Goal: Book appointment/travel/reservation

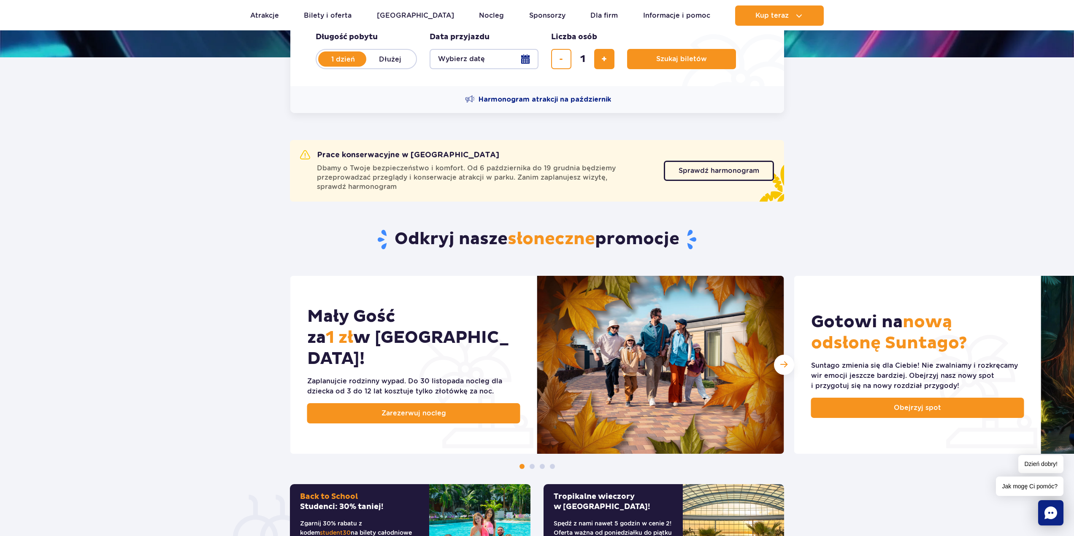
scroll to position [211, 0]
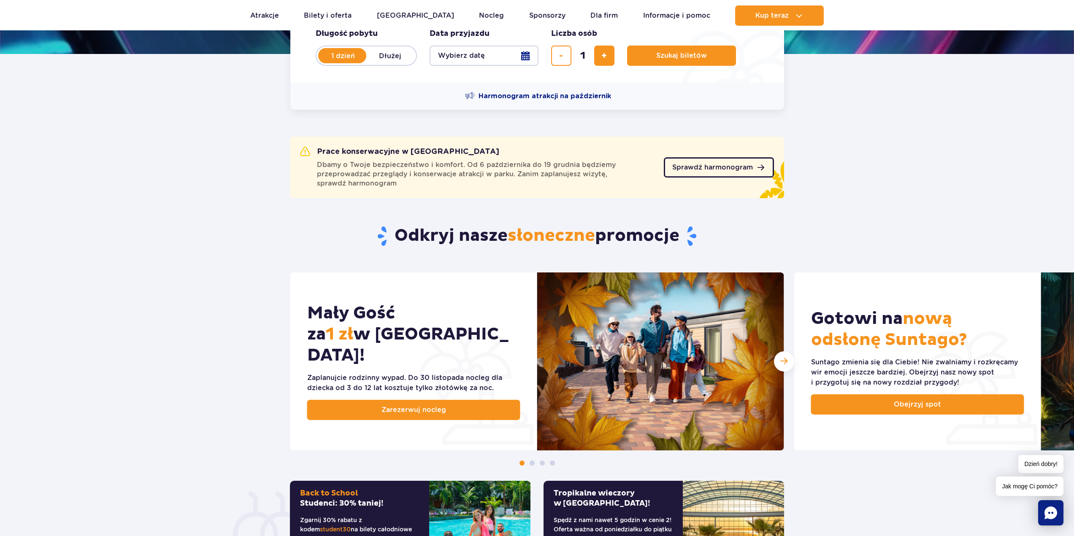
click at [728, 170] on span "Sprawdź harmonogram" at bounding box center [712, 167] width 81 height 7
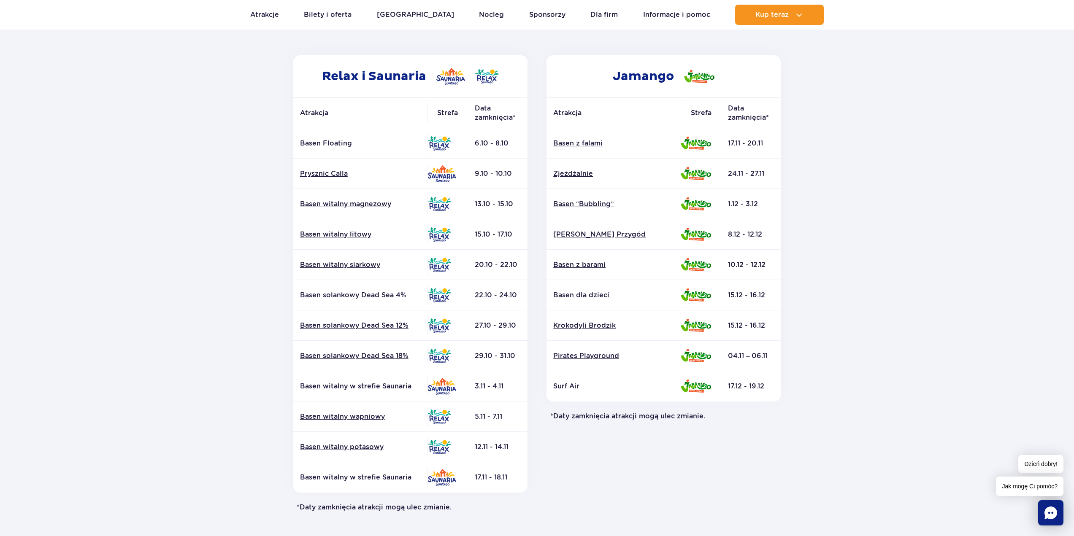
scroll to position [127, 0]
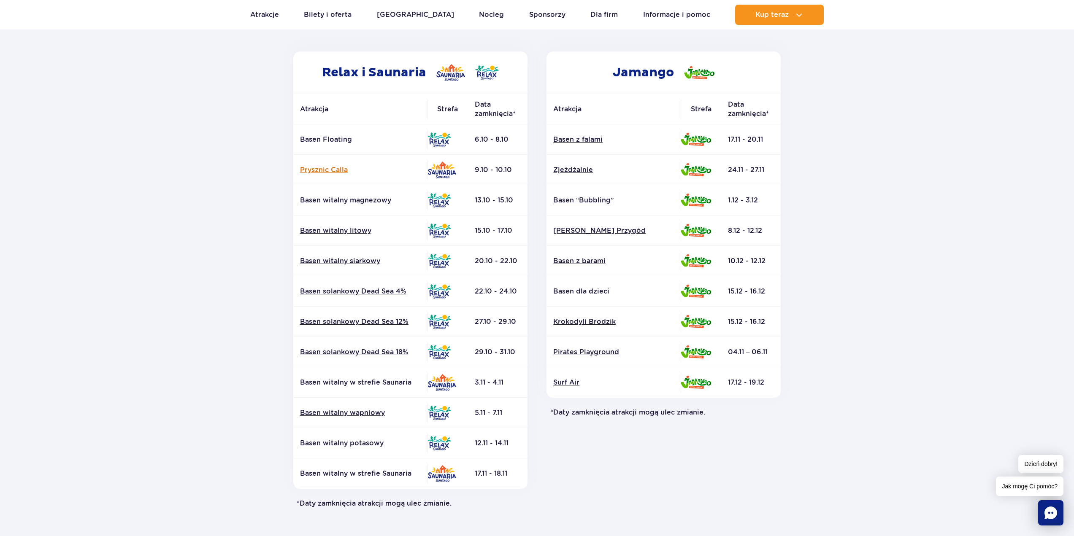
click at [330, 171] on link "Prysznic Calla" at bounding box center [360, 169] width 121 height 9
click at [575, 200] on link "Basen “Bubbling”" at bounding box center [613, 200] width 121 height 9
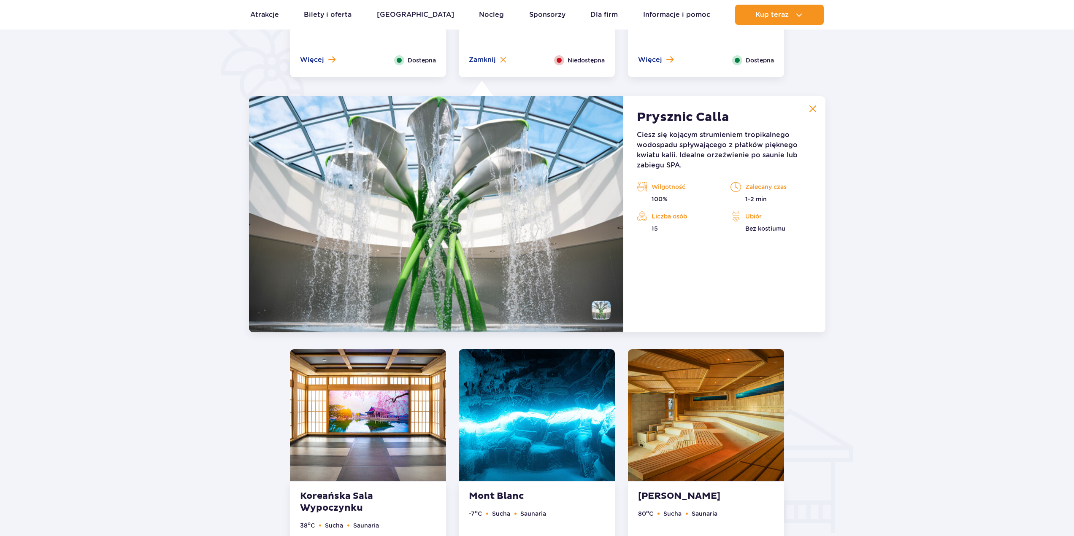
scroll to position [707, 0]
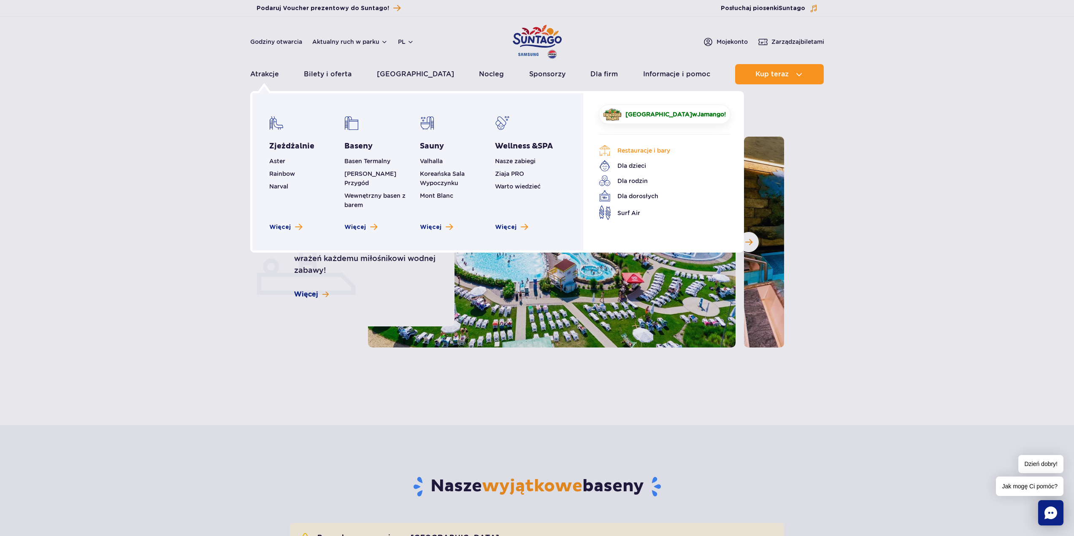
click at [627, 151] on link "Restauracje i bary" at bounding box center [658, 151] width 119 height 12
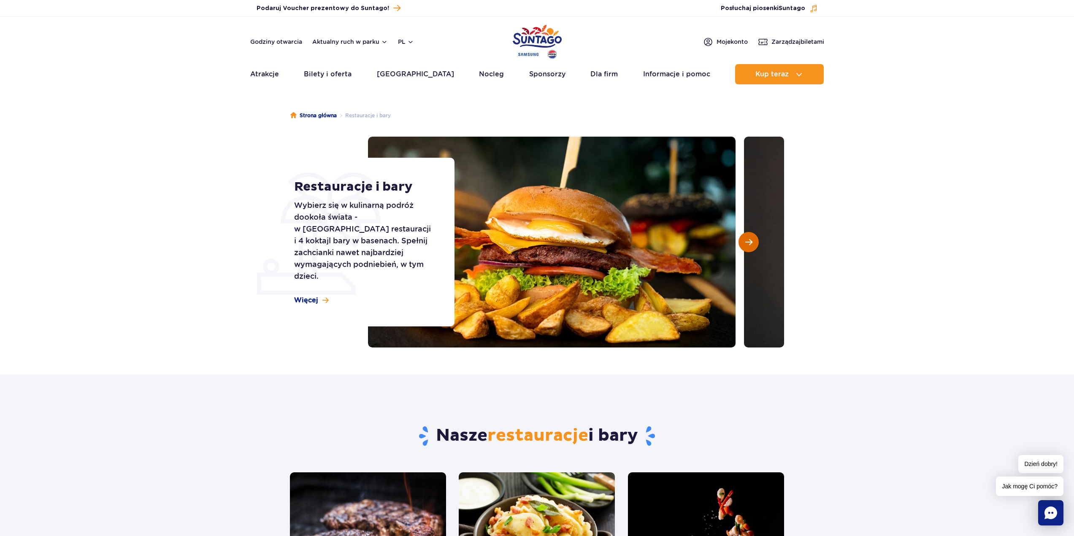
click at [749, 245] on span "Następny slajd" at bounding box center [748, 242] width 7 height 8
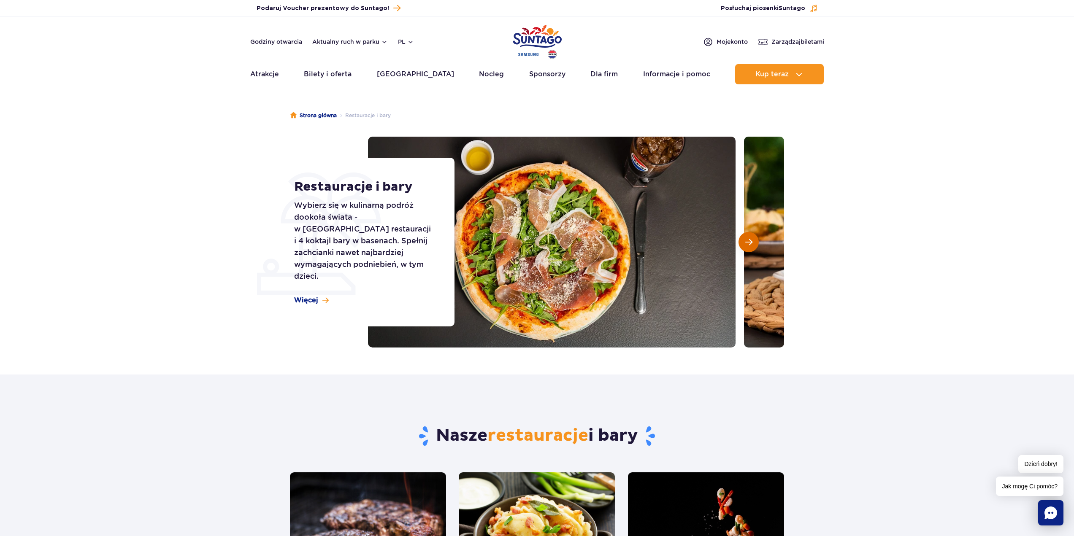
click at [749, 245] on span "Następny slajd" at bounding box center [748, 242] width 7 height 8
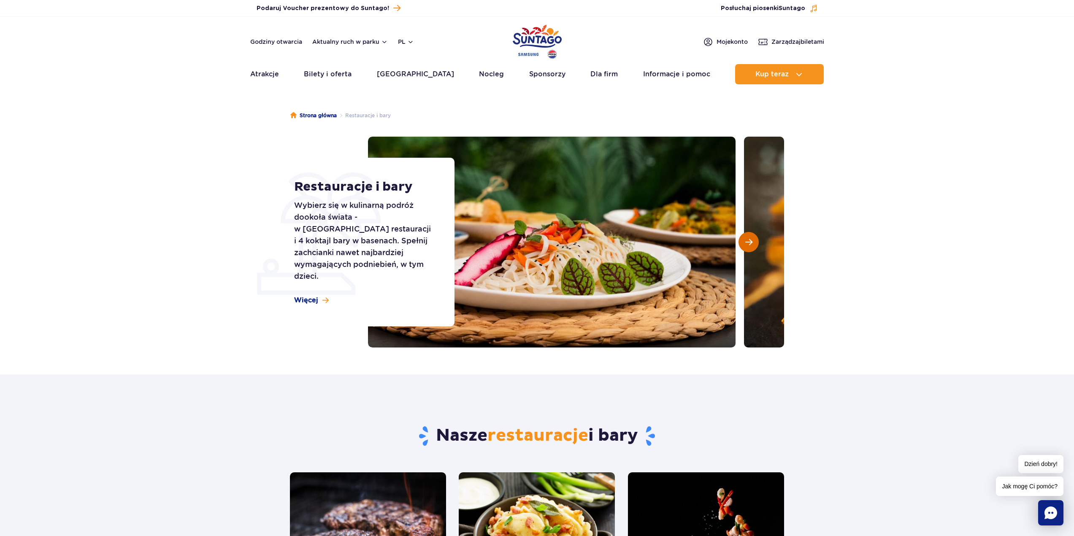
click at [749, 245] on span "Następny slajd" at bounding box center [748, 242] width 7 height 8
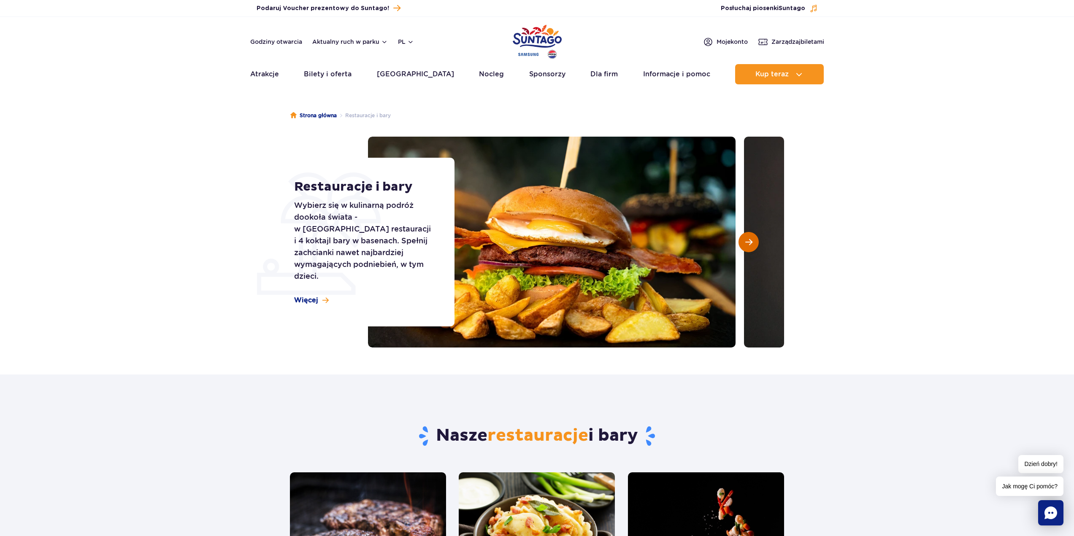
click at [749, 245] on span "Następny slajd" at bounding box center [748, 242] width 7 height 8
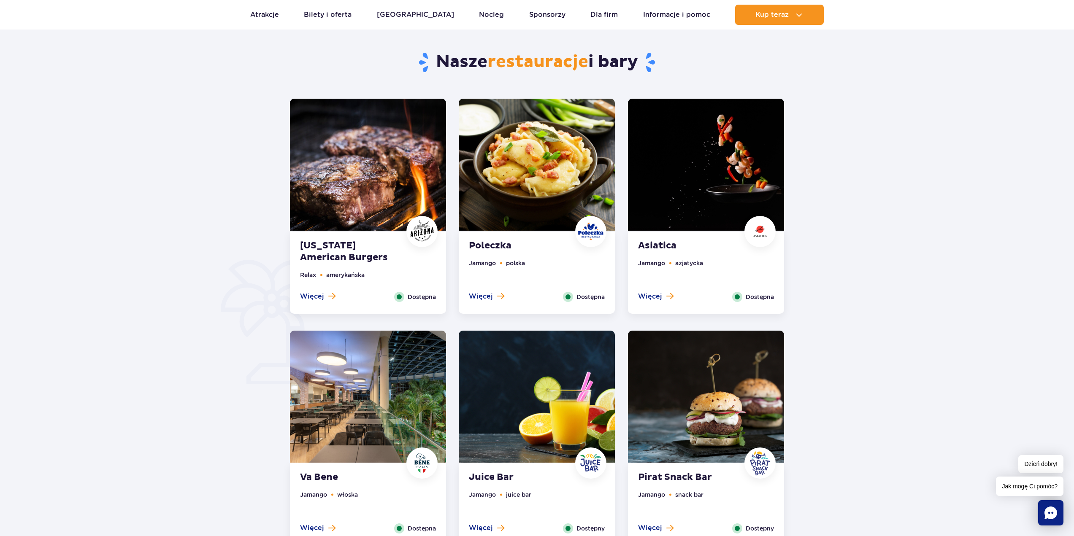
scroll to position [367, 0]
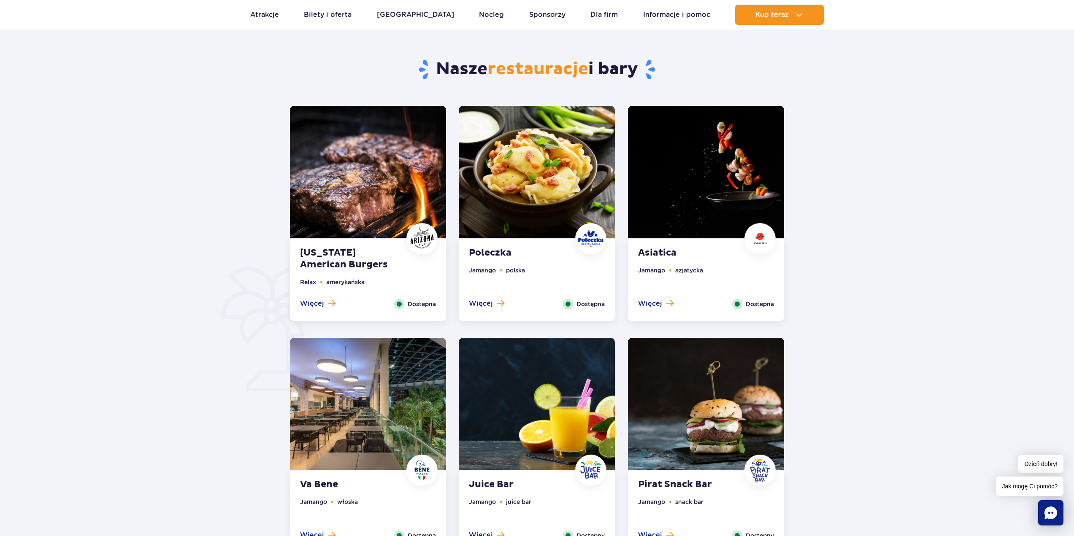
click at [659, 297] on ul "Jamango azjatycka" at bounding box center [706, 282] width 136 height 33
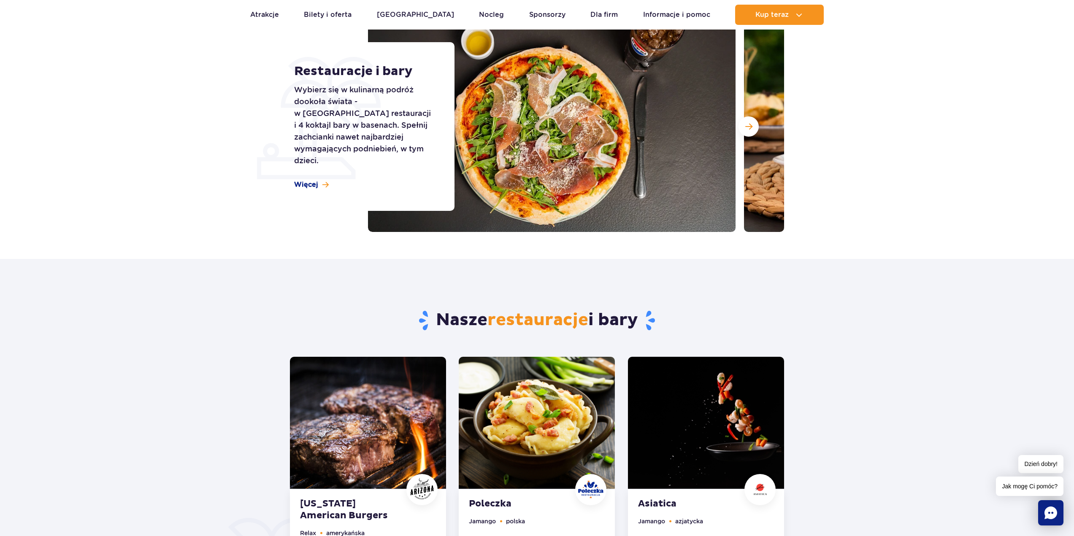
scroll to position [108, 0]
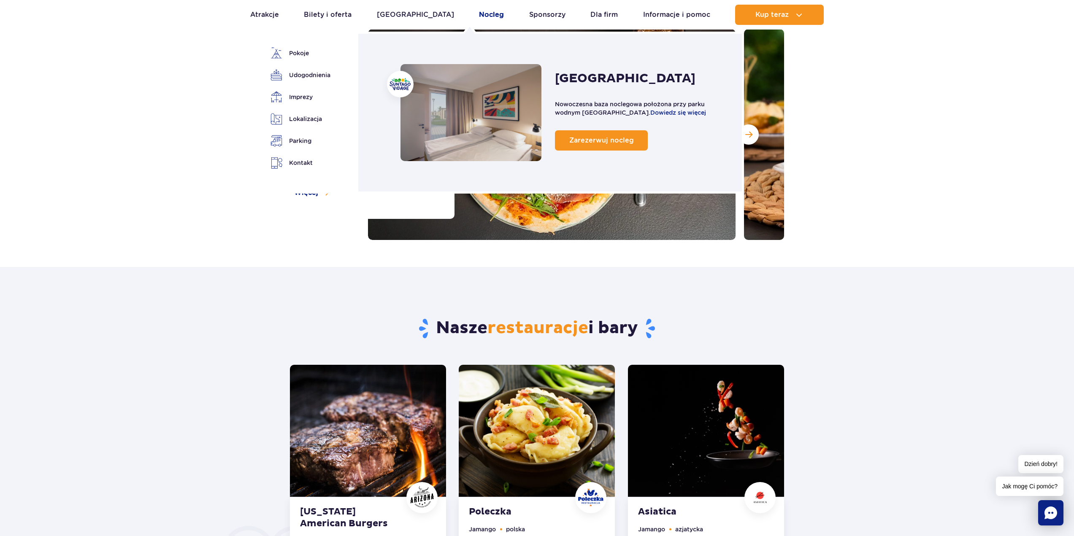
click at [479, 11] on link "Nocleg" at bounding box center [491, 15] width 25 height 20
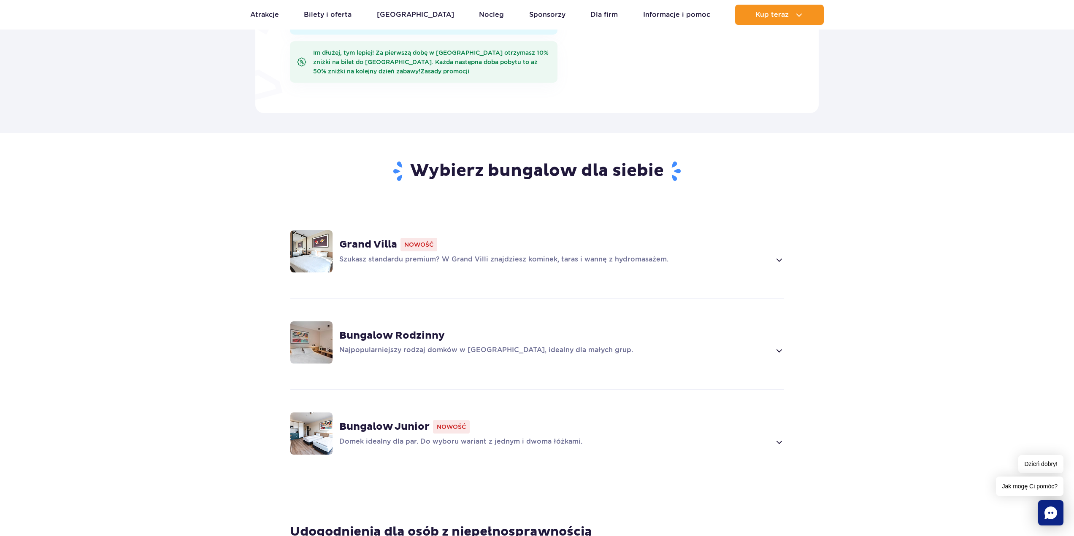
scroll to position [506, 0]
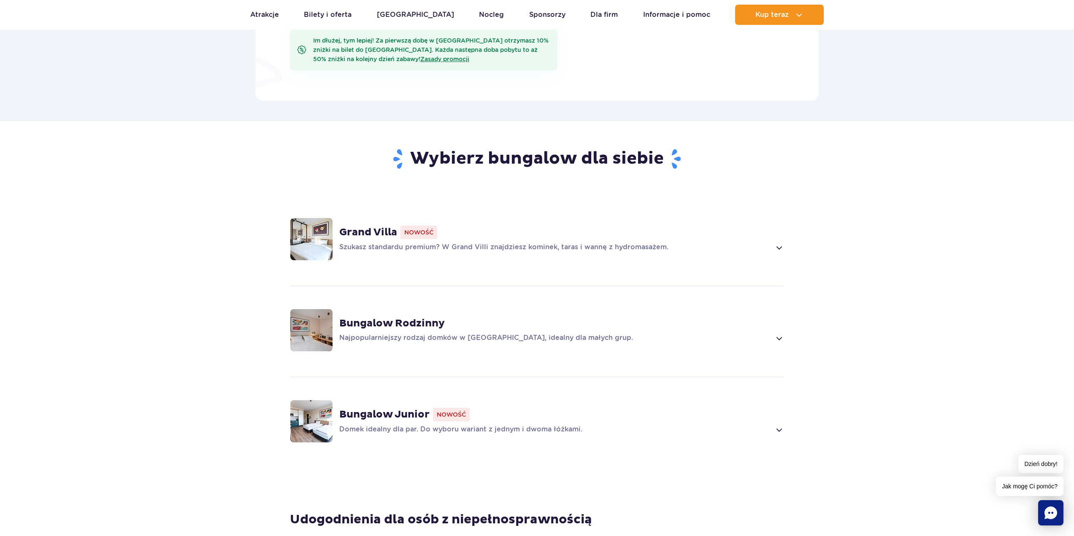
click at [771, 249] on div "Szukasz standardu premium? W Grand Villi znajdziesz kominek, taras i wannę z hy…" at bounding box center [561, 248] width 445 height 10
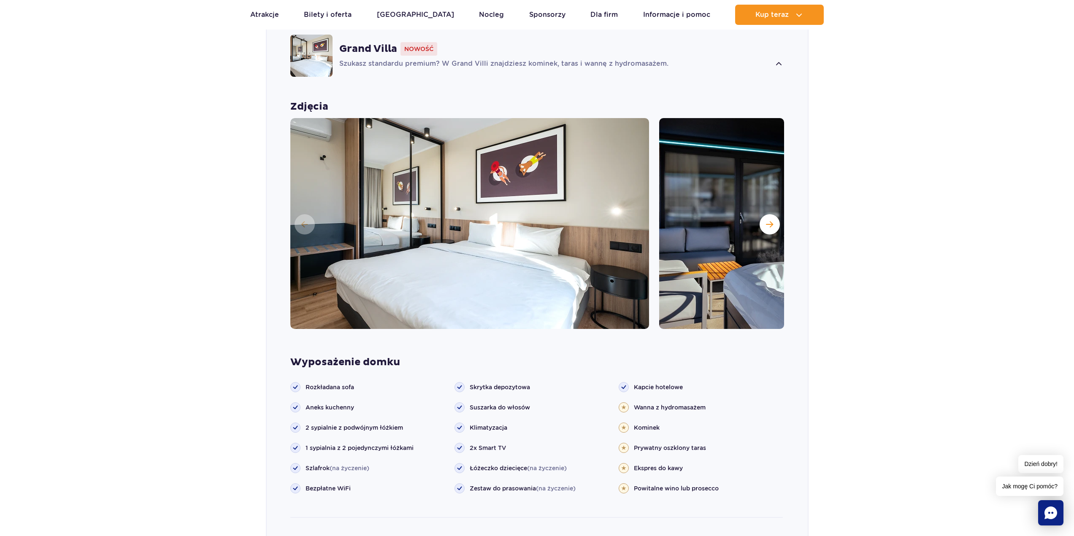
scroll to position [718, 0]
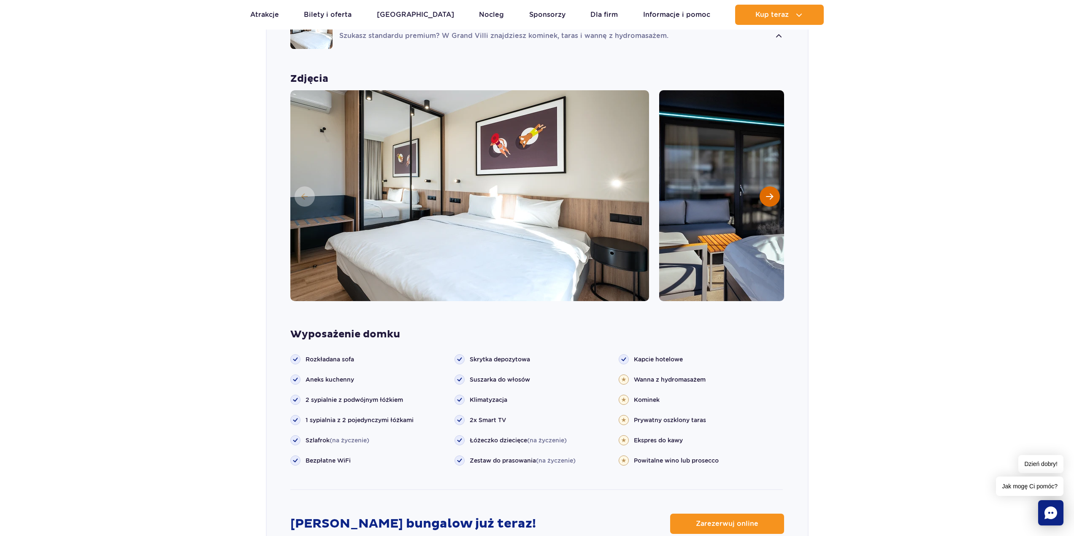
click at [775, 193] on button "Następny slajd" at bounding box center [770, 197] width 20 height 20
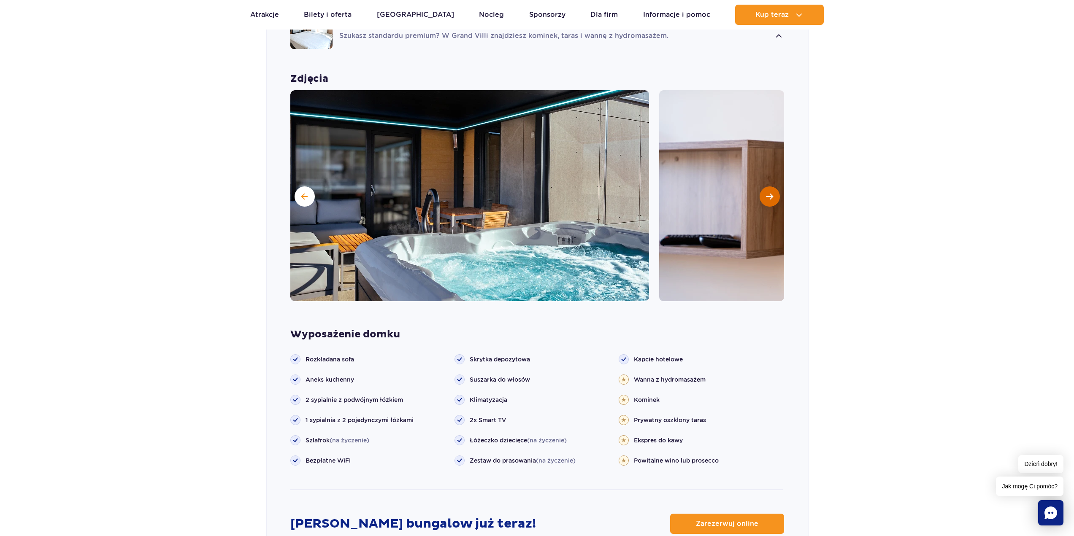
click at [774, 193] on button "Następny slajd" at bounding box center [770, 197] width 20 height 20
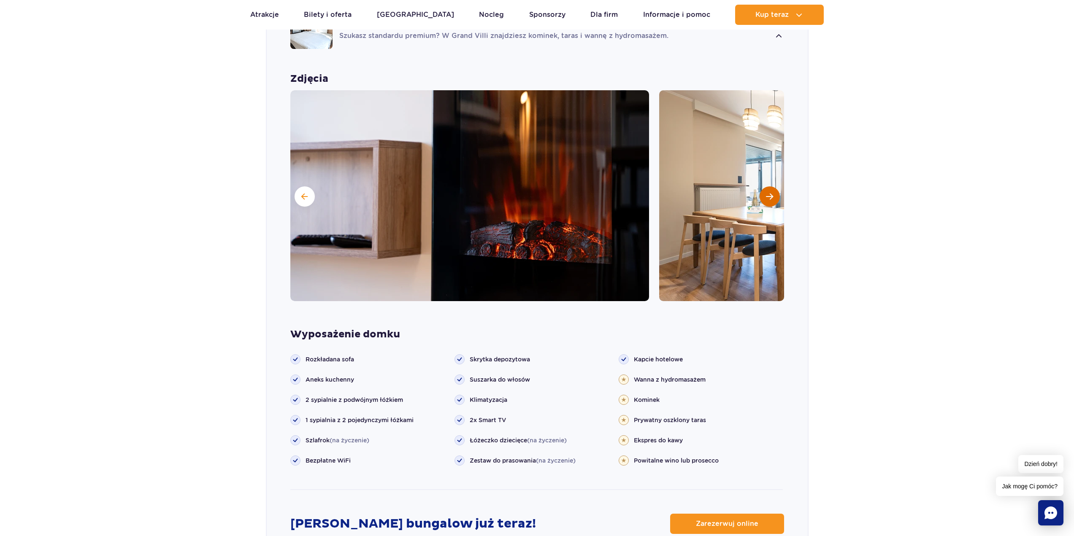
click at [774, 193] on button "Następny slajd" at bounding box center [770, 197] width 20 height 20
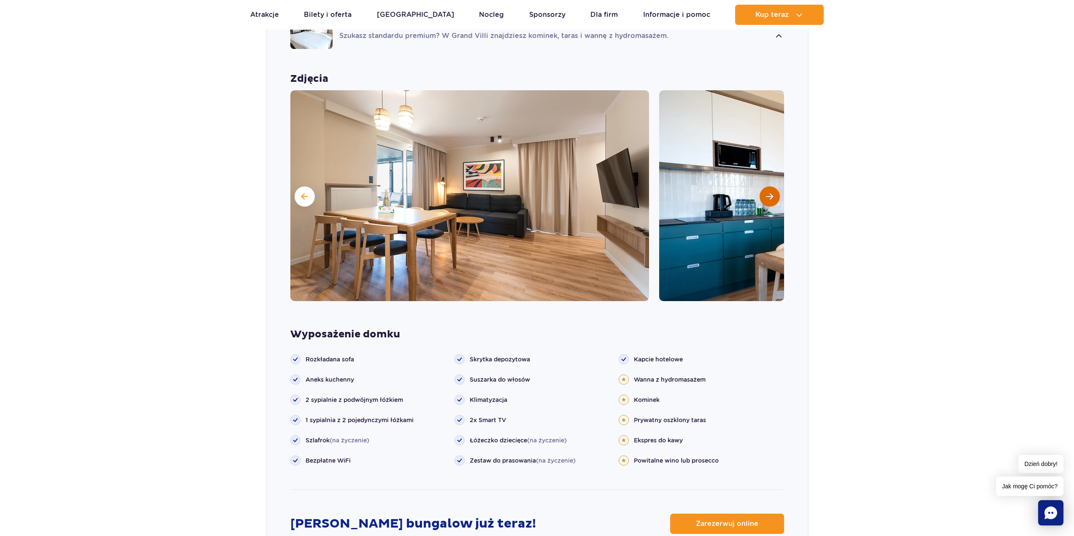
click at [774, 193] on button "Następny slajd" at bounding box center [770, 197] width 20 height 20
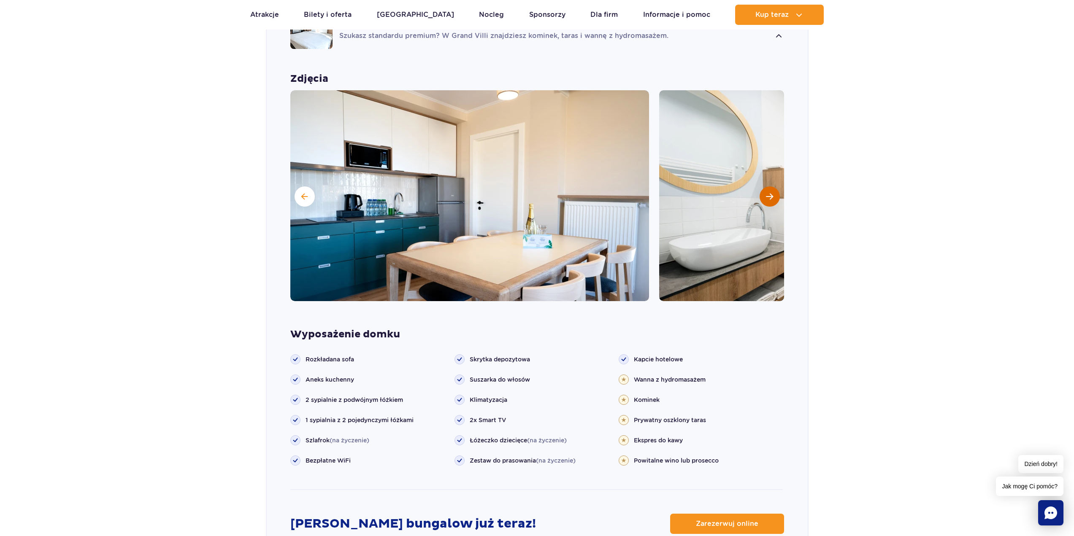
click at [774, 193] on button "Następny slajd" at bounding box center [770, 197] width 20 height 20
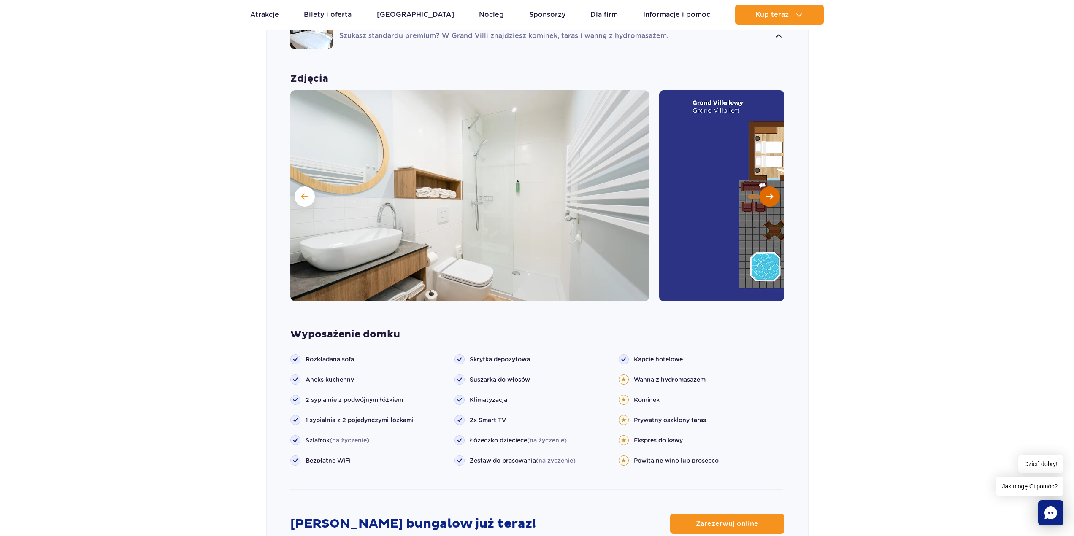
click at [774, 193] on button "Następny slajd" at bounding box center [770, 197] width 20 height 20
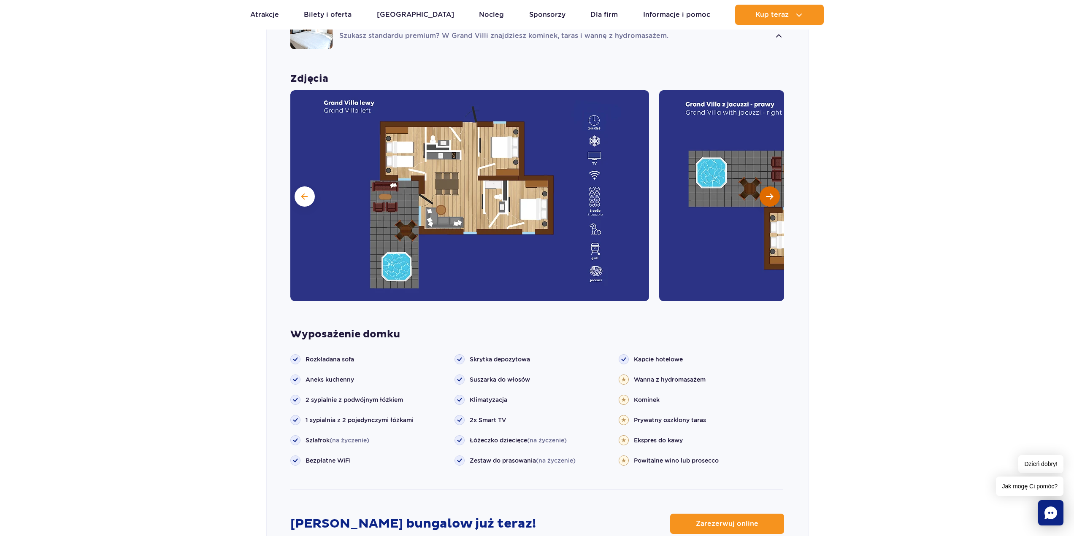
click at [774, 193] on button "Następny slajd" at bounding box center [770, 197] width 20 height 20
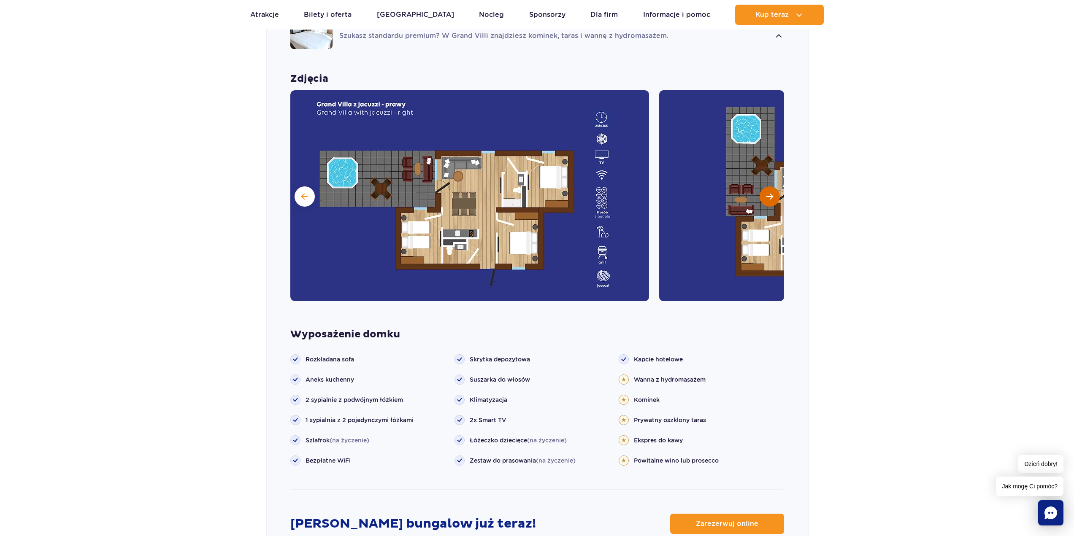
click at [774, 193] on button "Następny slajd" at bounding box center [770, 197] width 20 height 20
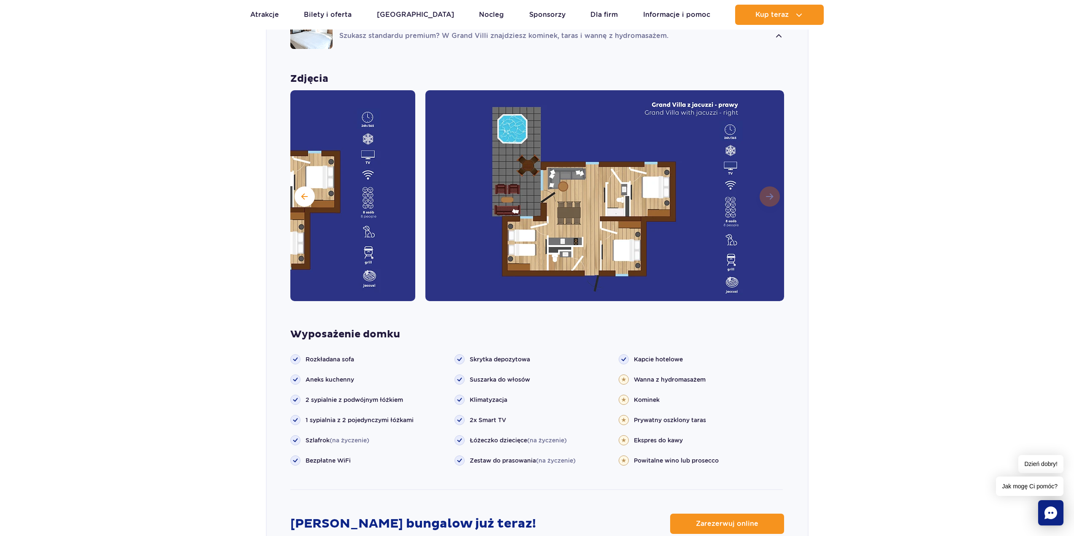
click at [774, 193] on img at bounding box center [604, 195] width 359 height 211
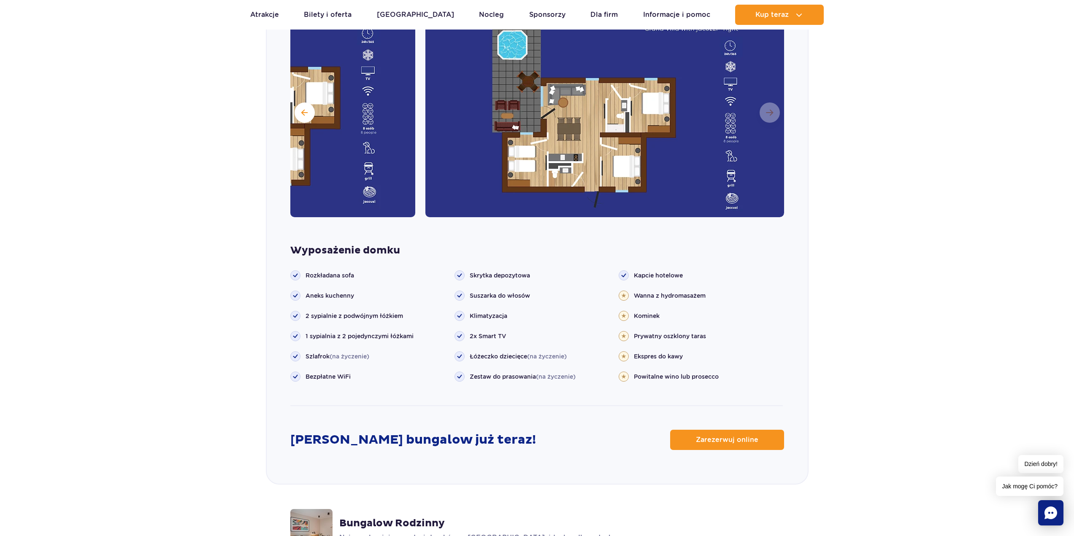
scroll to position [802, 0]
click at [732, 441] on span "Zarezerwuj online" at bounding box center [720, 439] width 62 height 7
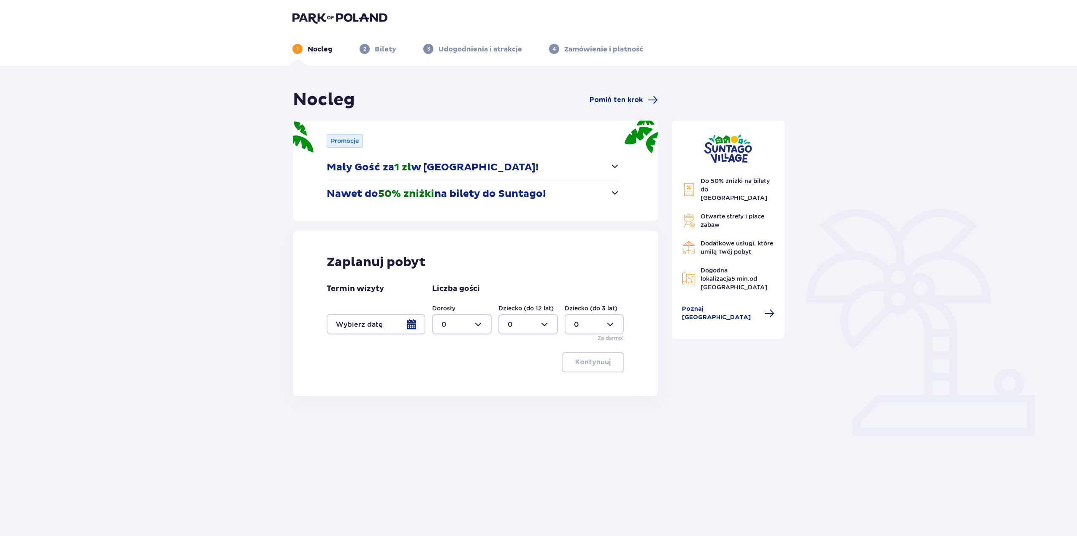
click at [416, 320] on div at bounding box center [376, 324] width 99 height 20
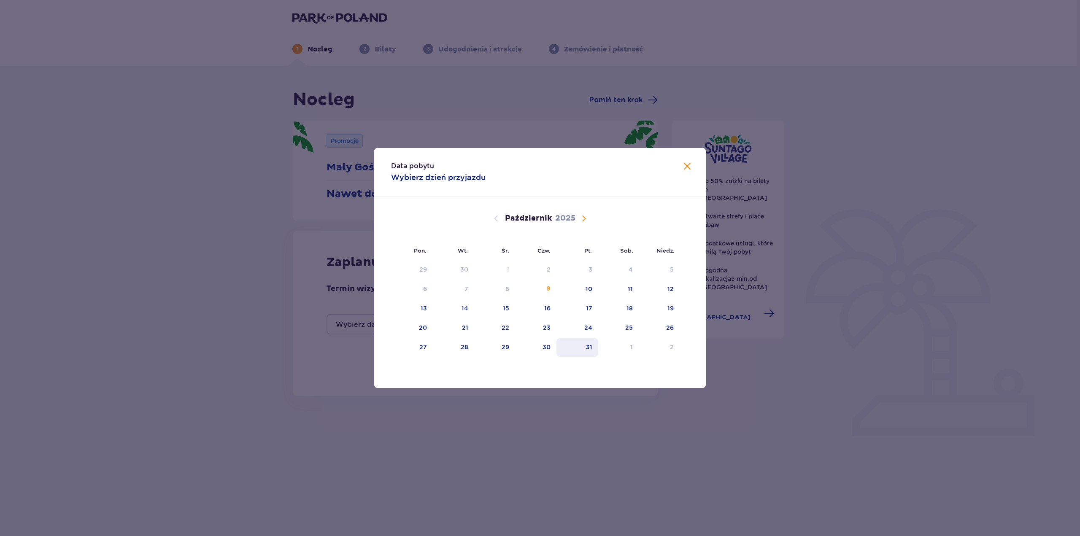
click at [591, 347] on div "31" at bounding box center [589, 347] width 6 height 8
click at [630, 348] on div "1" at bounding box center [631, 347] width 3 height 8
type input "31.10.25 - 01.11.25"
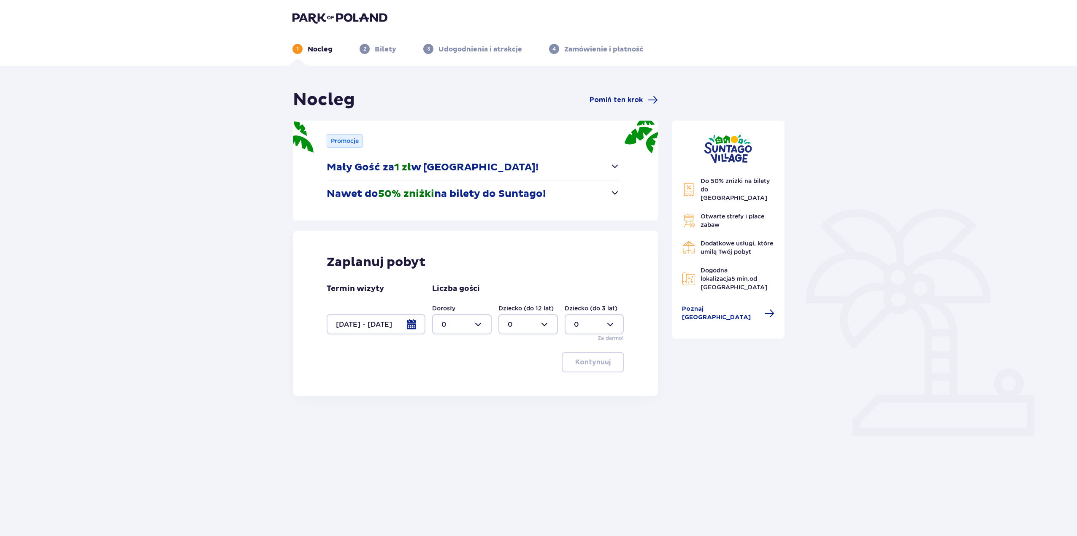
click at [462, 323] on div at bounding box center [461, 324] width 59 height 20
click at [441, 386] on span "2" at bounding box center [462, 386] width 58 height 18
type input "2"
click at [579, 363] on p "Kontynuuj" at bounding box center [592, 362] width 35 height 9
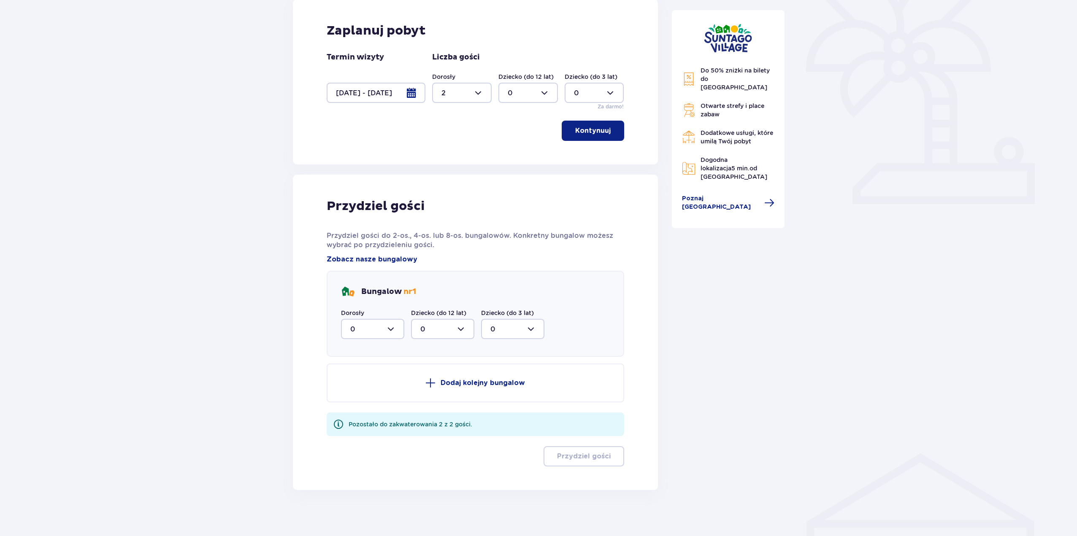
scroll to position [236, 0]
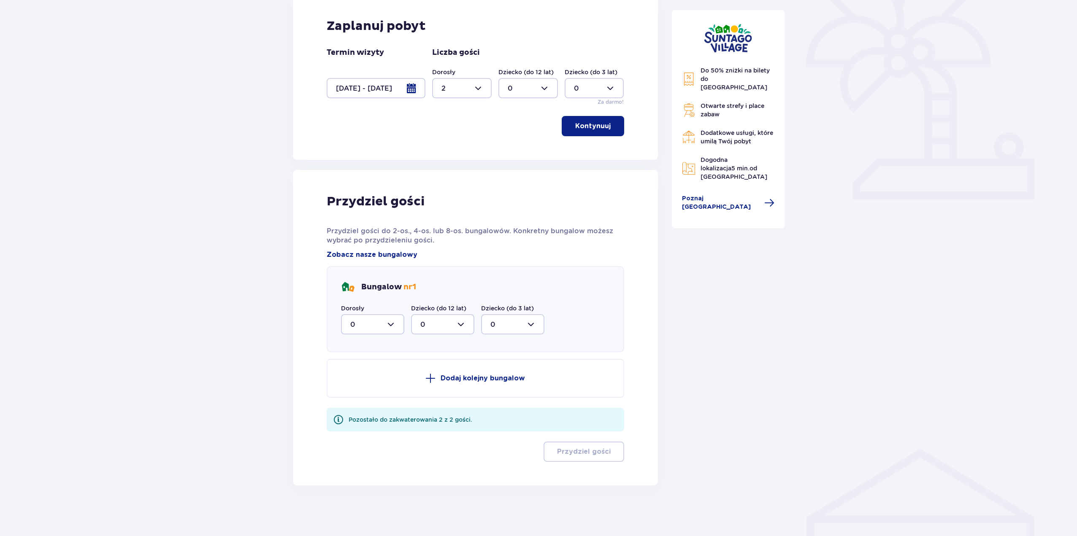
click at [368, 325] on div at bounding box center [372, 324] width 63 height 20
click at [357, 384] on div "2" at bounding box center [372, 385] width 45 height 9
type input "2"
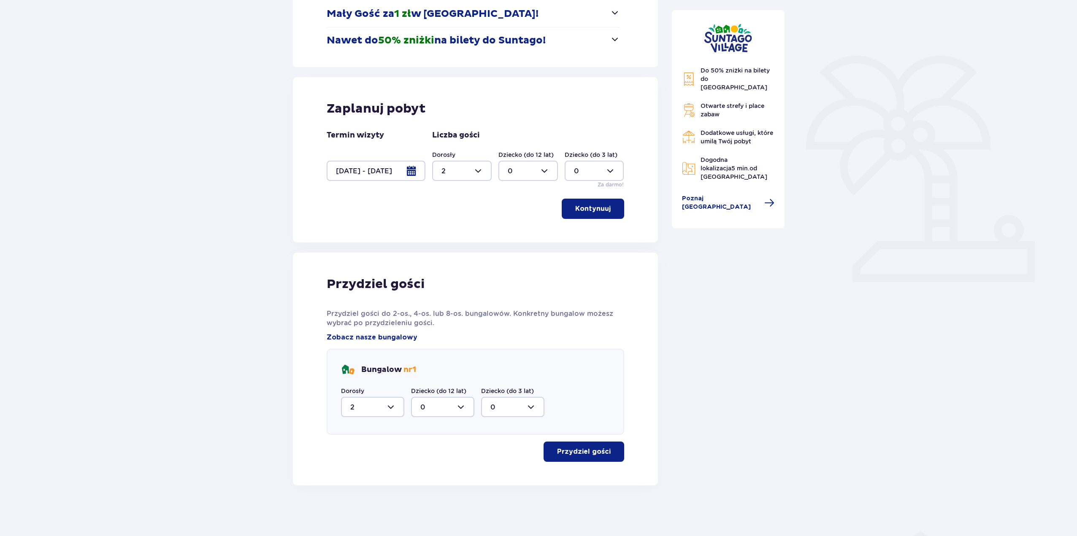
click at [586, 454] on p "Przydziel gości" at bounding box center [584, 451] width 54 height 9
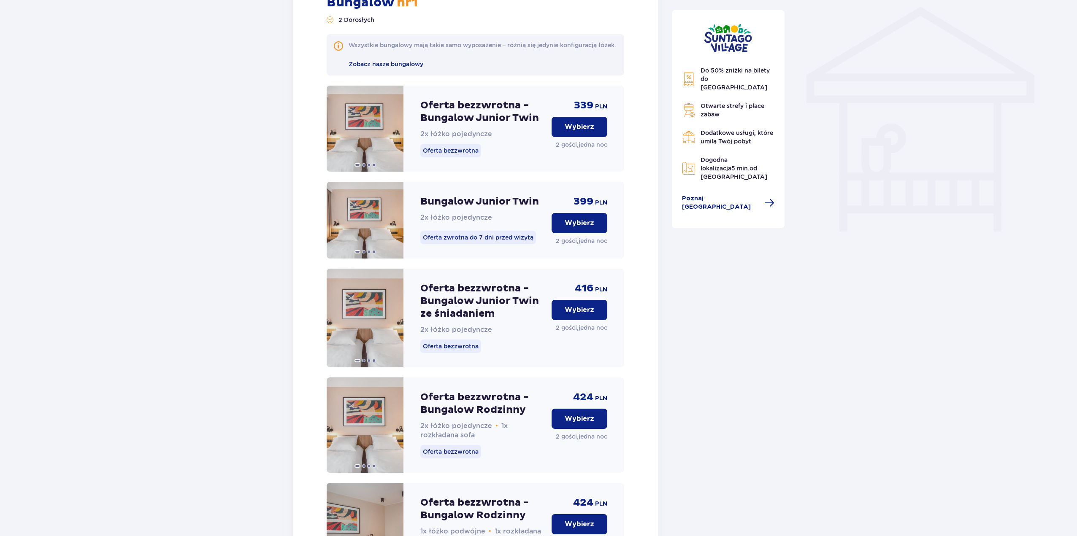
scroll to position [677, 0]
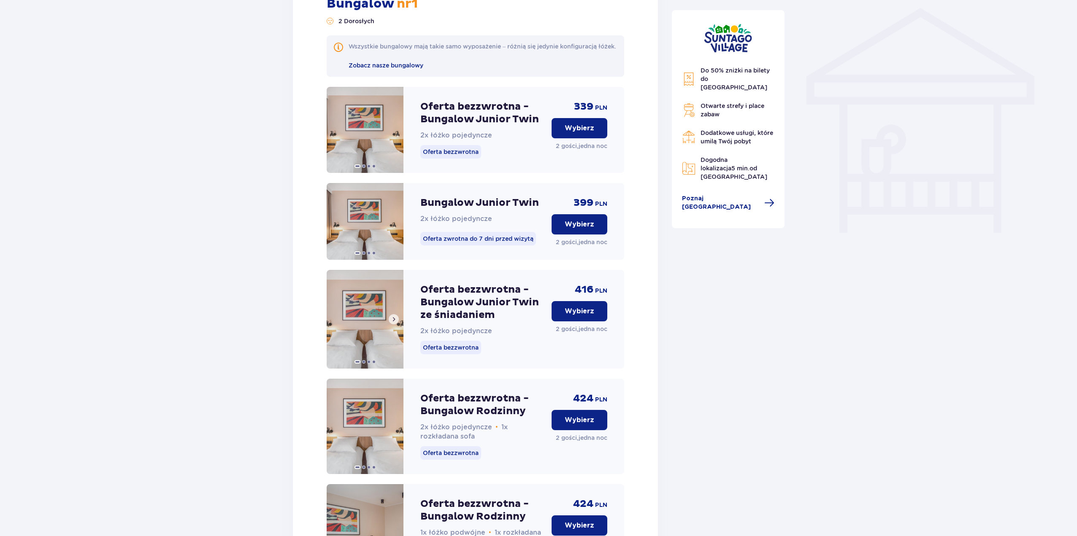
click at [395, 323] on span at bounding box center [393, 319] width 7 height 7
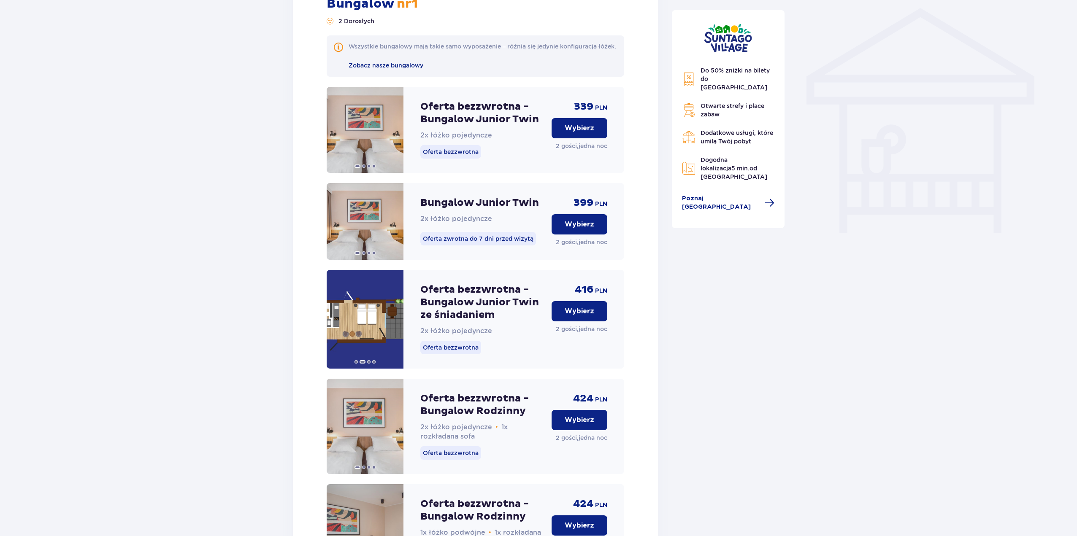
click at [457, 309] on p "Oferta bezzwrotna - Bungalow Junior Twin ze śniadaniem" at bounding box center [482, 303] width 124 height 38
click at [397, 324] on button at bounding box center [394, 319] width 10 height 10
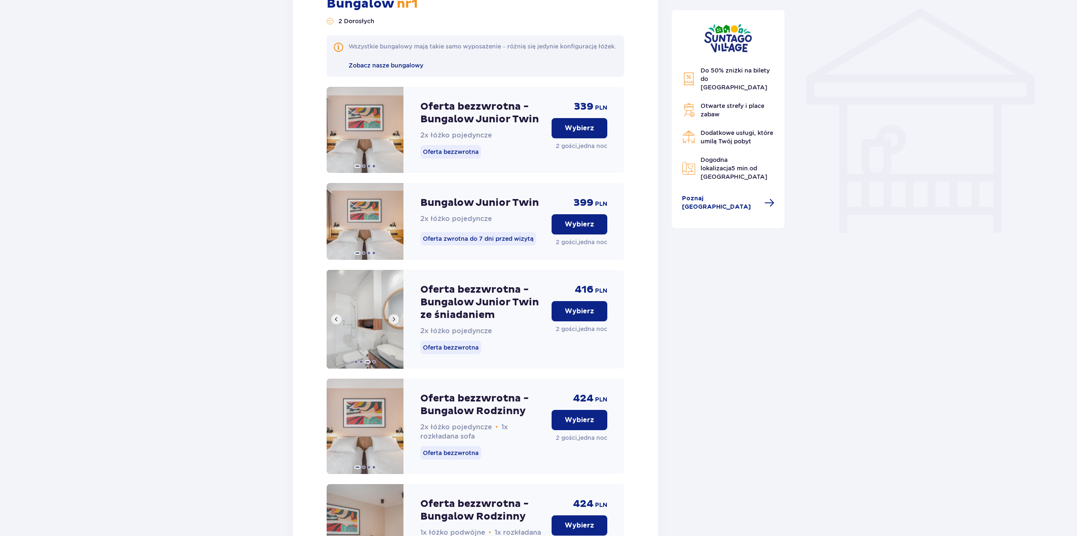
click at [380, 354] on img at bounding box center [365, 319] width 77 height 99
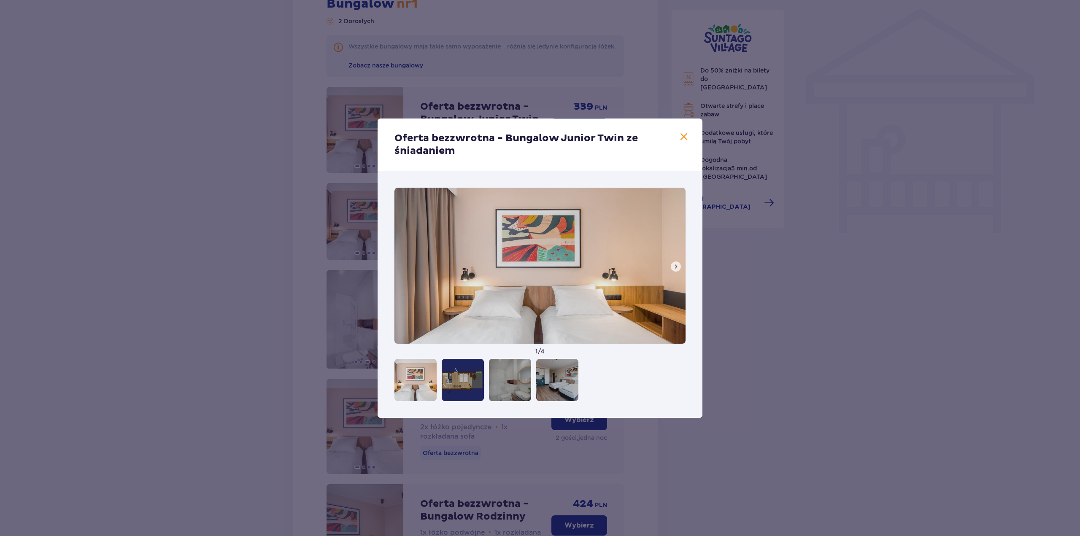
click at [685, 276] on img at bounding box center [540, 266] width 291 height 156
click at [676, 262] on button at bounding box center [676, 267] width 10 height 10
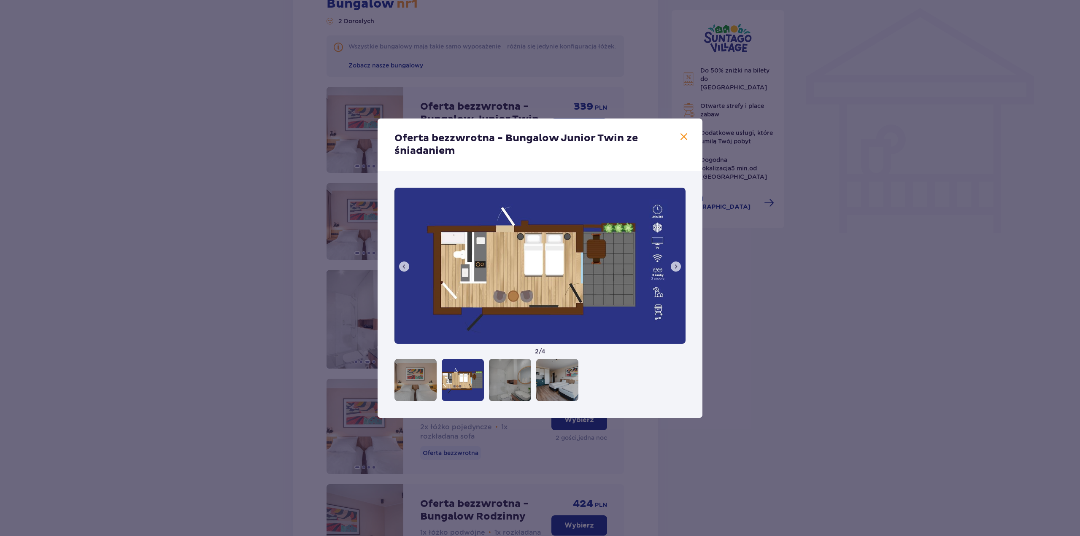
click at [676, 262] on button at bounding box center [676, 267] width 10 height 10
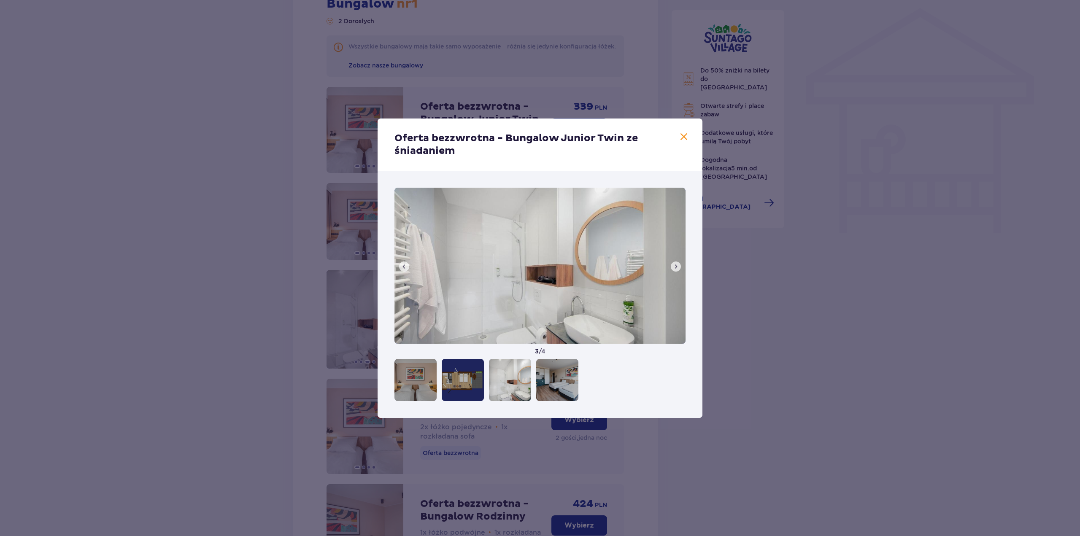
click at [676, 262] on button at bounding box center [676, 267] width 10 height 10
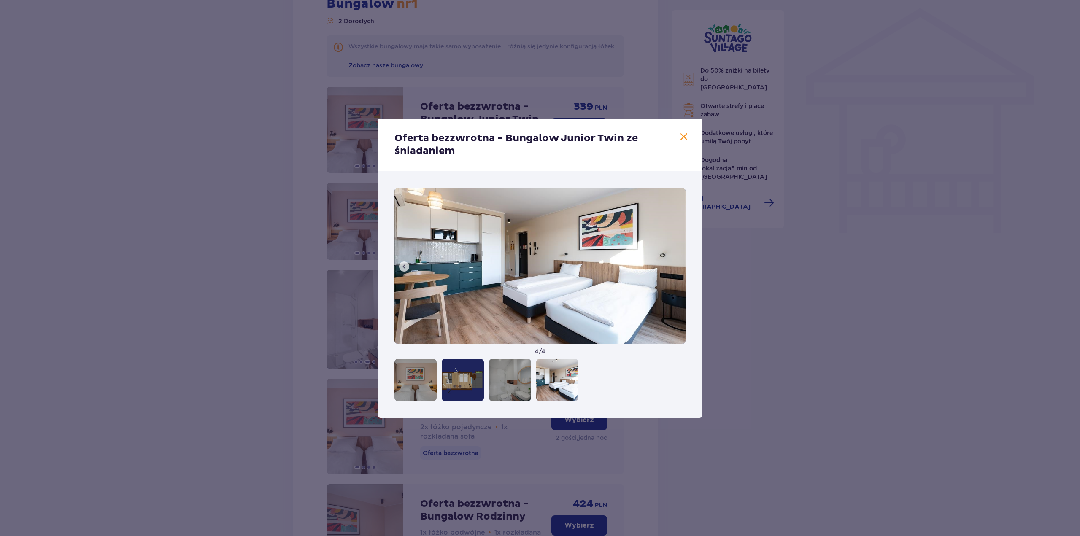
click at [676, 262] on img at bounding box center [540, 266] width 291 height 156
click at [676, 134] on div "Oferta bezzwrotna - Bungalow Junior Twin ze śniadaniem" at bounding box center [540, 145] width 325 height 52
click at [681, 139] on span at bounding box center [684, 137] width 10 height 10
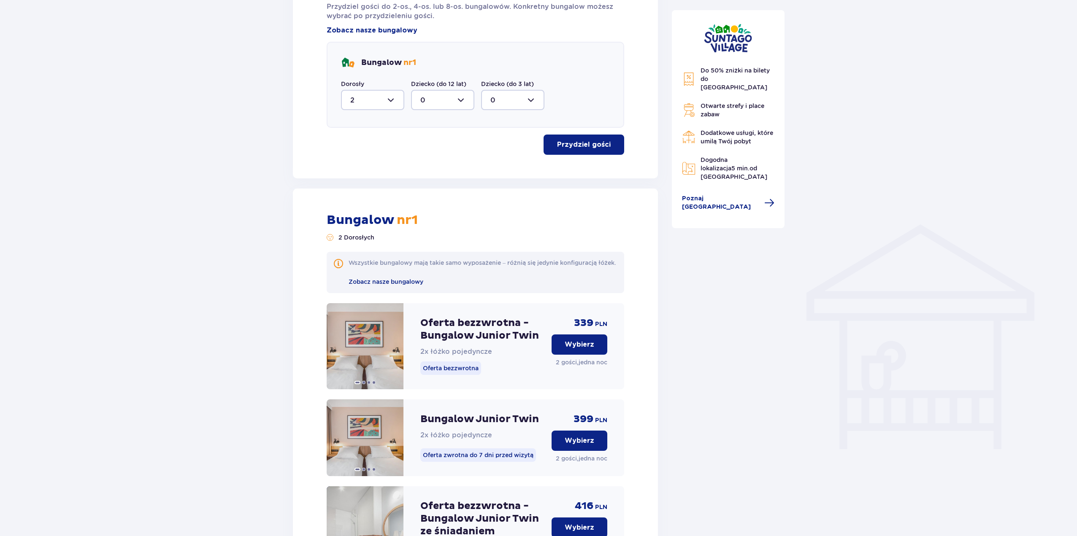
scroll to position [410, 0]
